Goal: Task Accomplishment & Management: Manage account settings

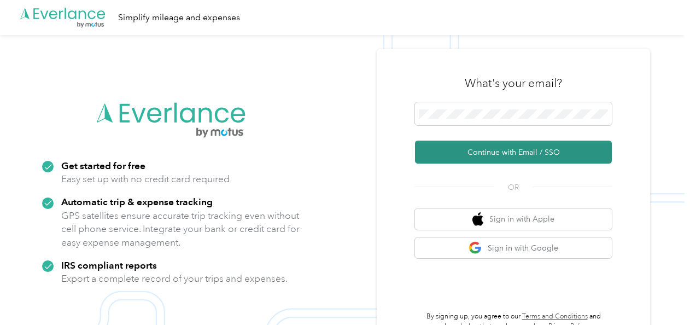
click at [468, 148] on button "Continue with Email / SSO" at bounding box center [513, 151] width 197 height 23
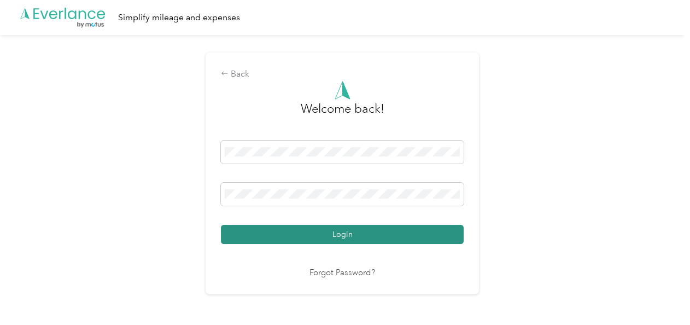
click at [330, 228] on button "Login" at bounding box center [342, 234] width 243 height 19
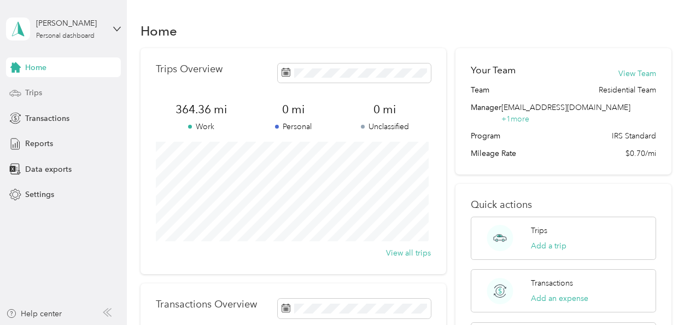
click at [37, 97] on span "Trips" at bounding box center [33, 92] width 17 height 11
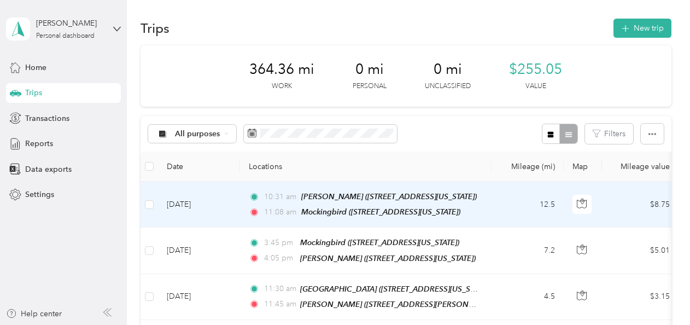
scroll to position [2, 0]
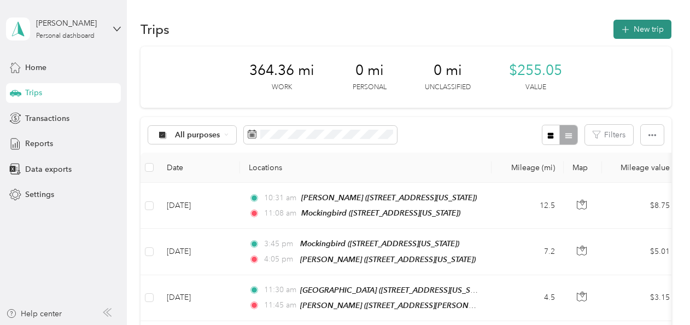
click at [633, 35] on button "New trip" at bounding box center [642, 29] width 58 height 19
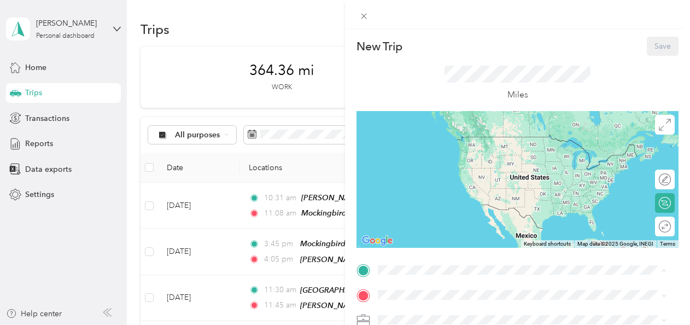
click at [419, 182] on div "Mockingbird [STREET_ADDRESS][US_STATE]" at bounding box center [452, 181] width 109 height 23
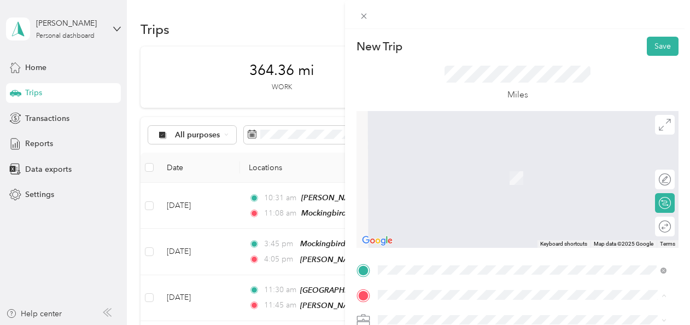
click at [418, 239] on div "96th Street [STREET_ADDRESS][US_STATE]" at bounding box center [452, 240] width 109 height 23
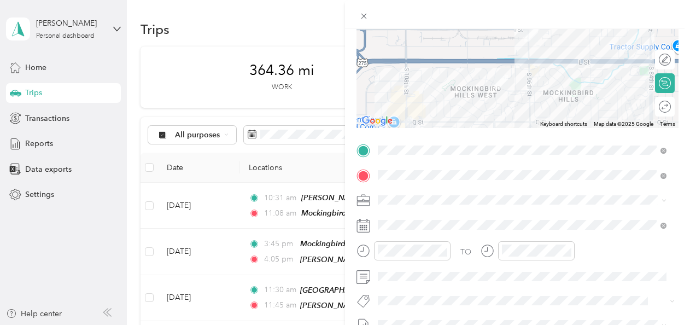
scroll to position [132, 0]
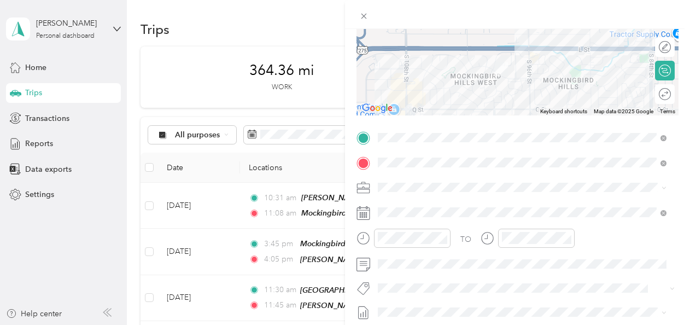
click at [497, 197] on div "TO Add photo" at bounding box center [517, 261] width 322 height 264
click at [485, 296] on div "TO Add photo" at bounding box center [517, 261] width 322 height 264
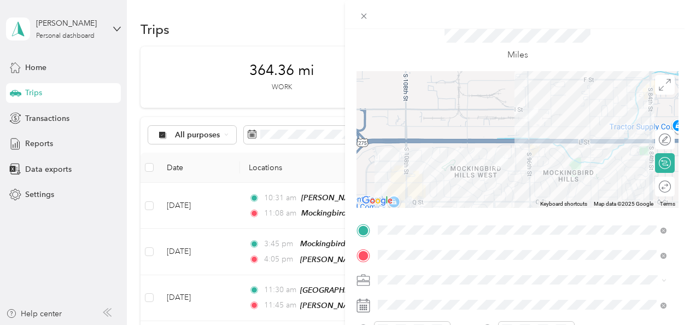
scroll to position [0, 0]
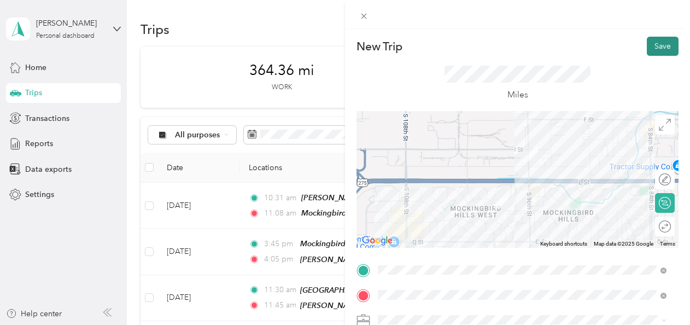
click at [655, 41] on button "Save" at bounding box center [662, 46] width 32 height 19
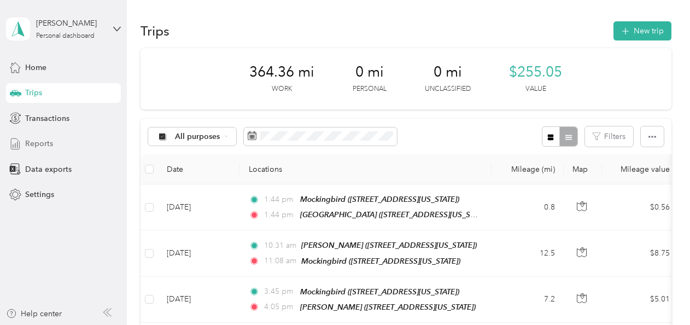
click at [37, 149] on span "Reports" at bounding box center [39, 143] width 28 height 11
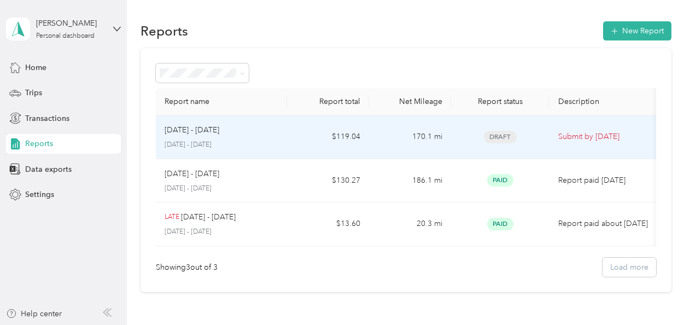
click at [329, 146] on td "$119.04" at bounding box center [328, 137] width 82 height 44
